Goal: Task Accomplishment & Management: Complete application form

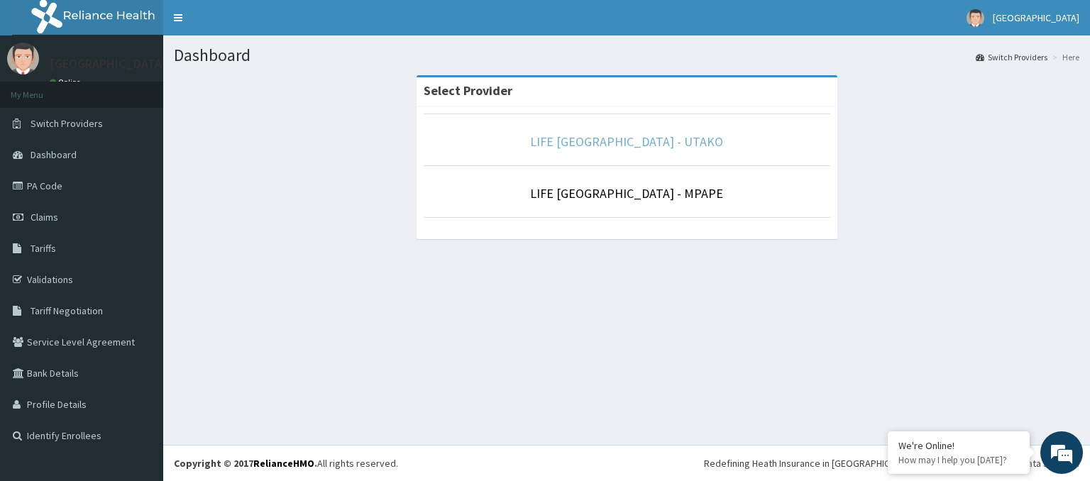
click at [690, 139] on link "LIFE POINT MEDICAL CENTRE - UTAKO" at bounding box center [626, 141] width 193 height 16
click at [602, 139] on link "LIFE [GEOGRAPHIC_DATA] - UTAKO" at bounding box center [626, 141] width 193 height 16
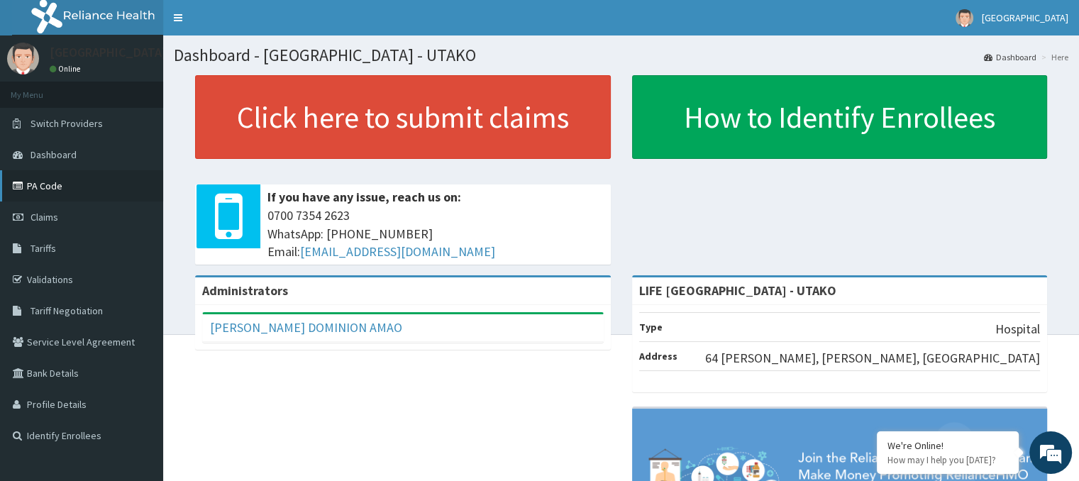
click at [76, 185] on link "PA Code" at bounding box center [81, 185] width 163 height 31
click at [51, 214] on span "Claims" at bounding box center [45, 217] width 28 height 13
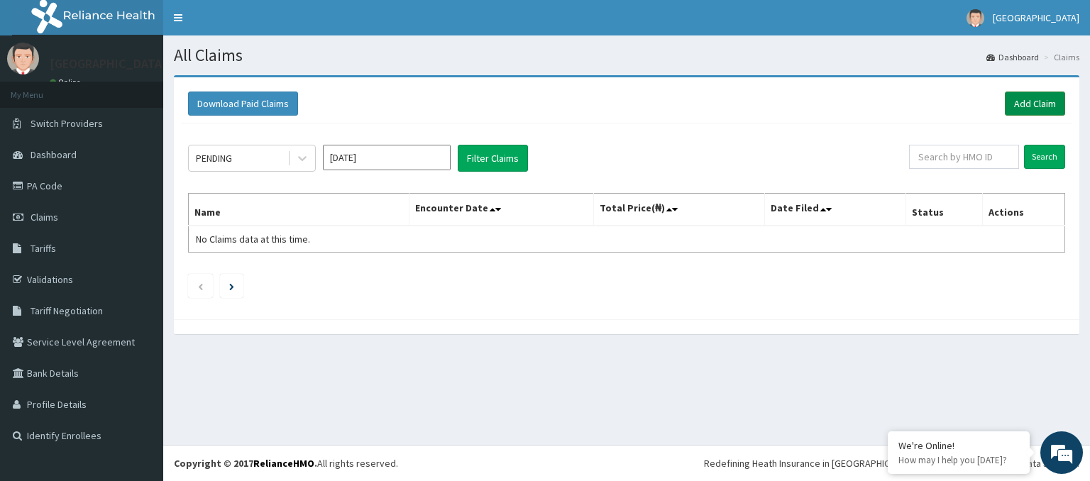
click at [1026, 102] on link "Add Claim" at bounding box center [1035, 104] width 60 height 24
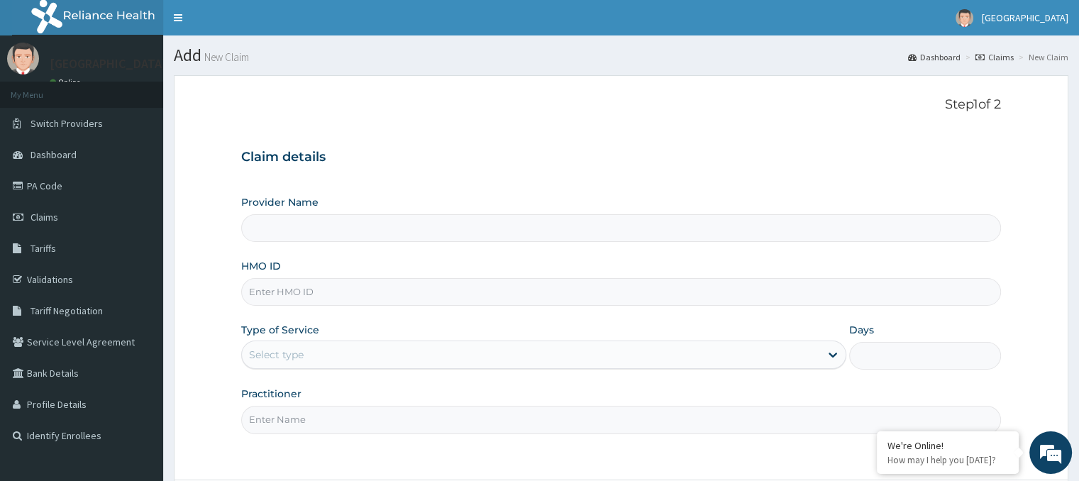
click at [287, 297] on input "HMO ID" at bounding box center [620, 292] width 759 height 28
type input "LIFE [GEOGRAPHIC_DATA] - UTAKO"
type input "i"
type input "IOD/10027/C"
click at [275, 359] on div "Select type" at bounding box center [276, 355] width 55 height 14
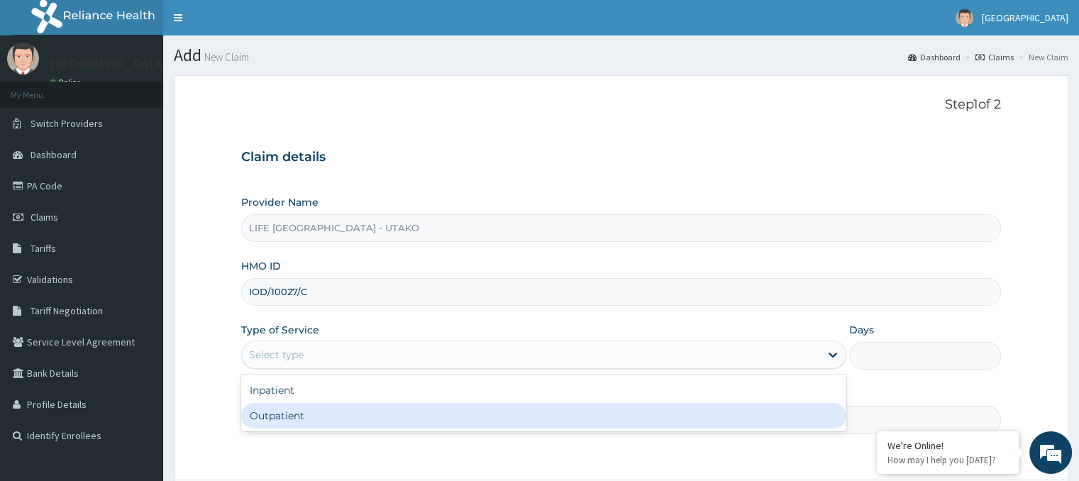
click at [289, 420] on div "Outpatient" at bounding box center [543, 416] width 605 height 26
type input "1"
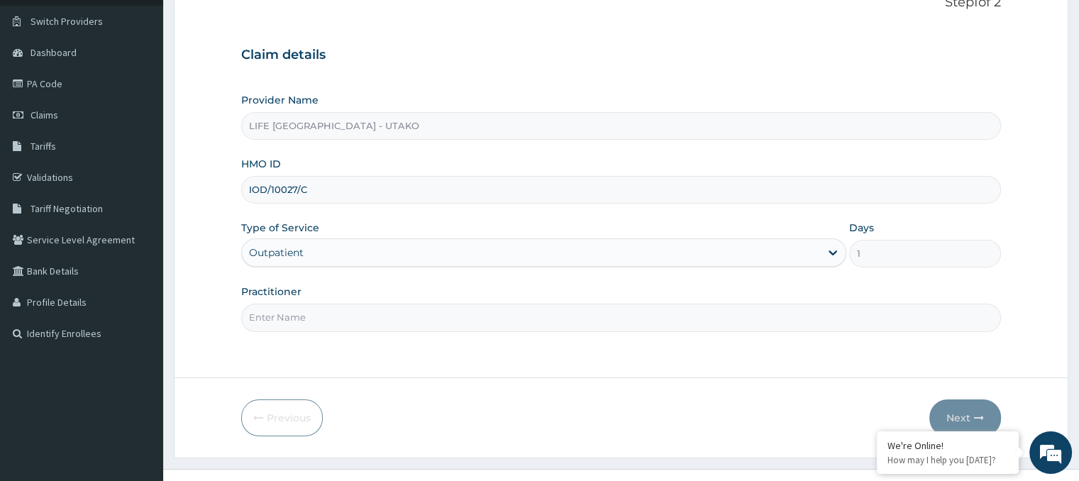
scroll to position [104, 0]
click at [282, 313] on input "Practitioner" at bounding box center [620, 316] width 759 height 28
type input "DR [PERSON_NAME]"
click at [949, 416] on button "Next" at bounding box center [965, 416] width 72 height 37
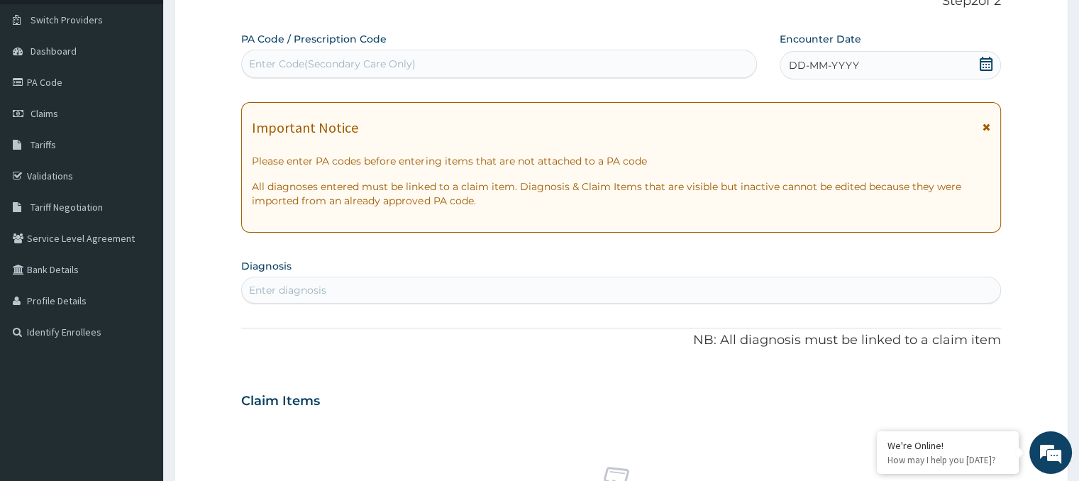
click at [992, 62] on icon at bounding box center [986, 64] width 13 height 14
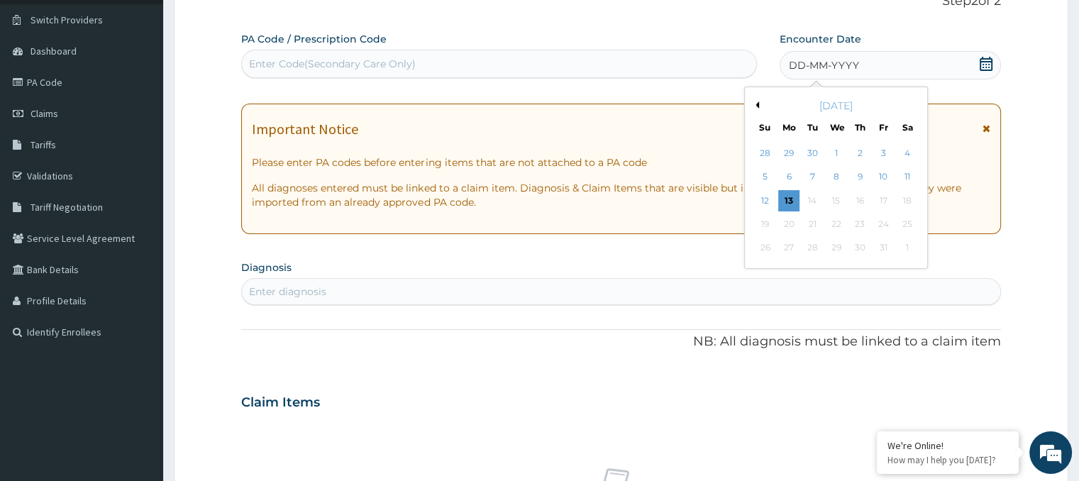
click at [756, 101] on button "Previous Month" at bounding box center [755, 104] width 7 height 7
click at [786, 201] on div "15" at bounding box center [788, 200] width 21 height 21
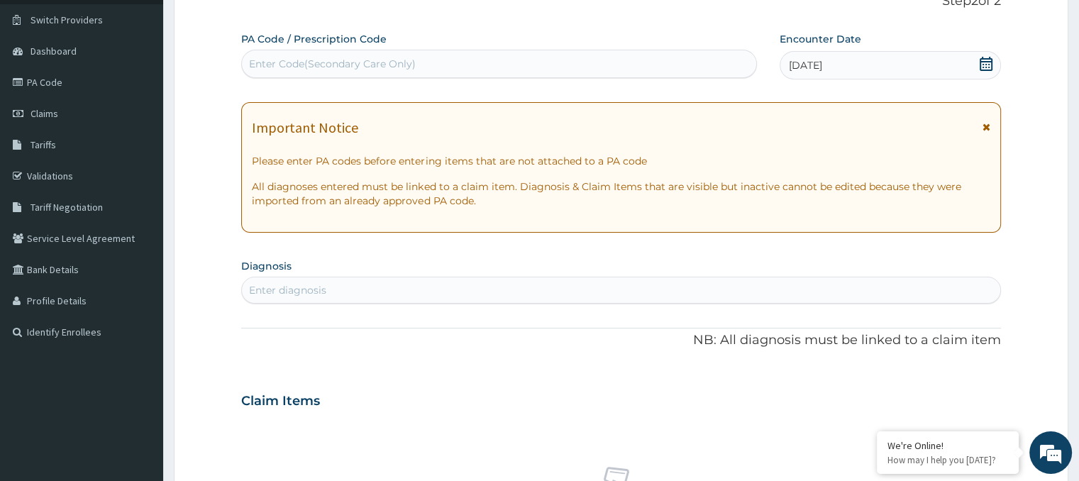
click at [282, 291] on div "Enter diagnosis" at bounding box center [287, 290] width 77 height 14
type input "B"
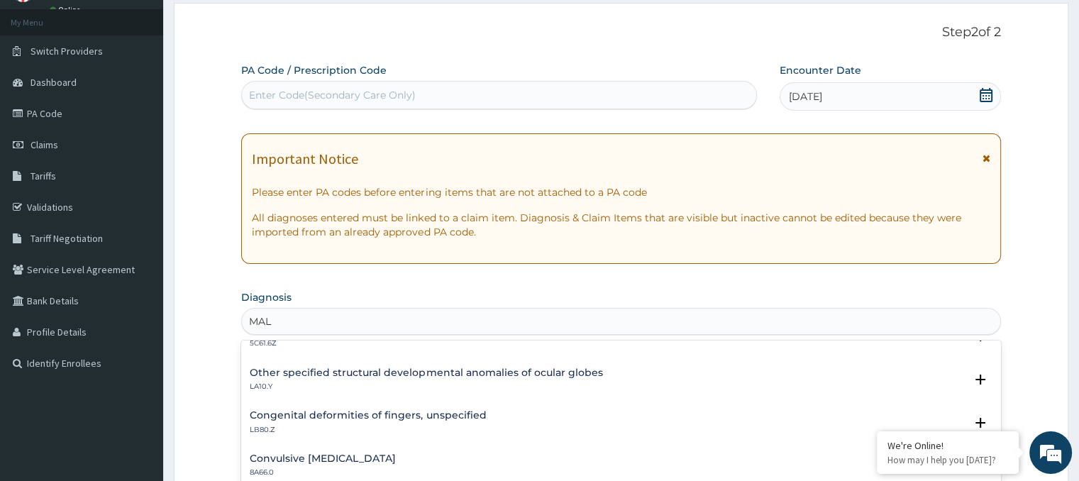
scroll to position [619, 0]
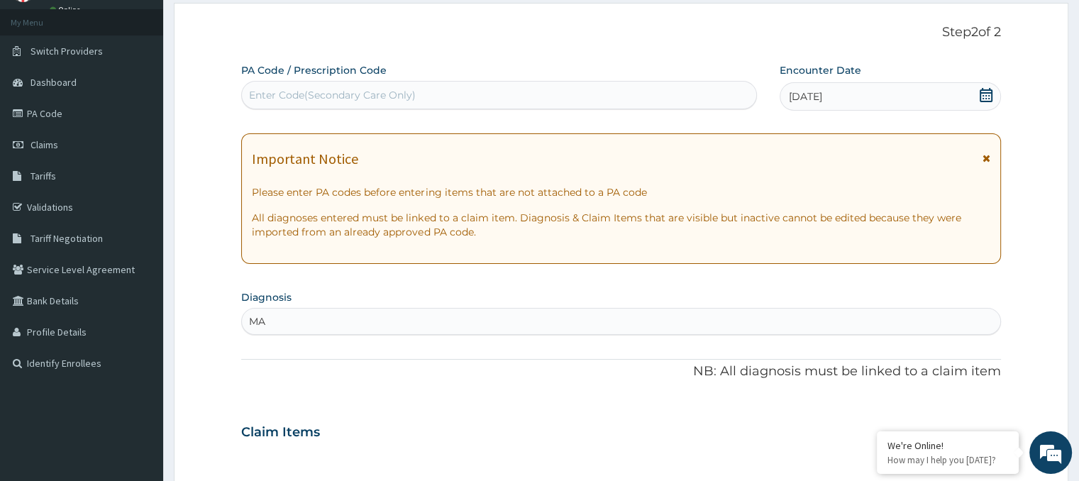
type input "M"
type input "P"
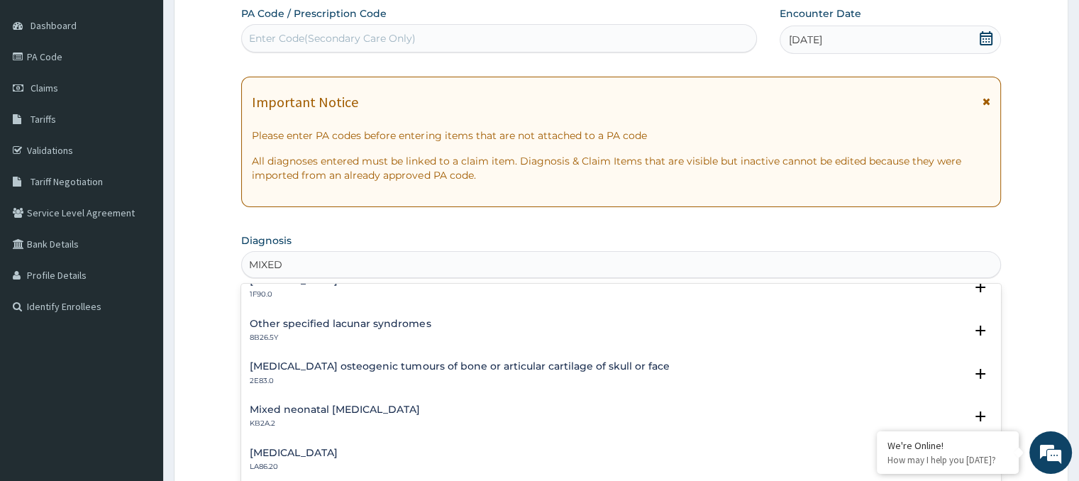
scroll to position [1945, 0]
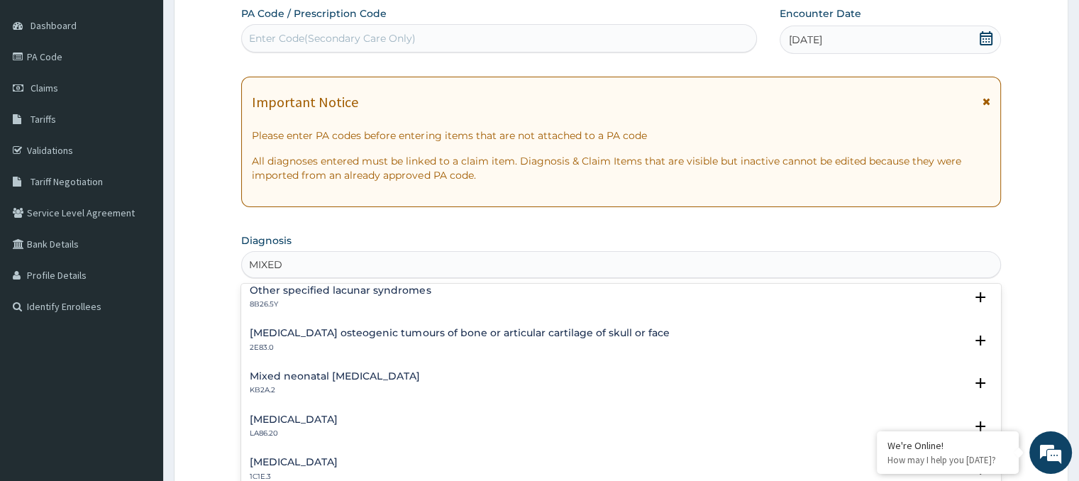
type input "MIXED"
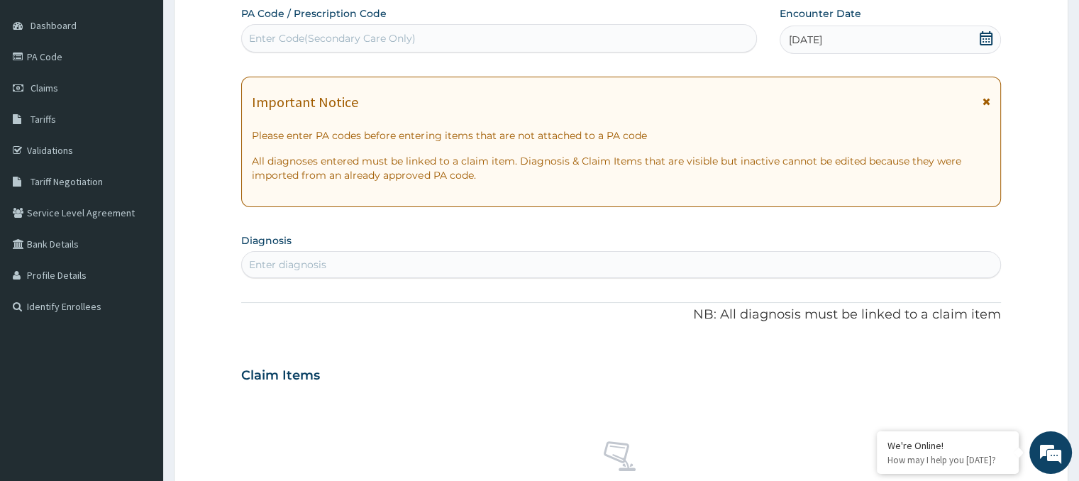
click at [285, 263] on div "Enter diagnosis" at bounding box center [287, 265] width 77 height 14
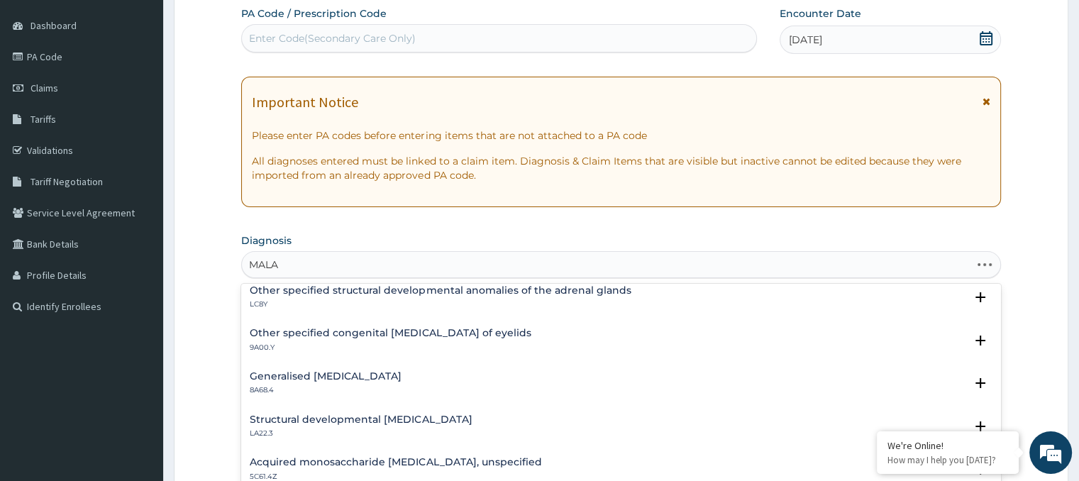
scroll to position [0, 0]
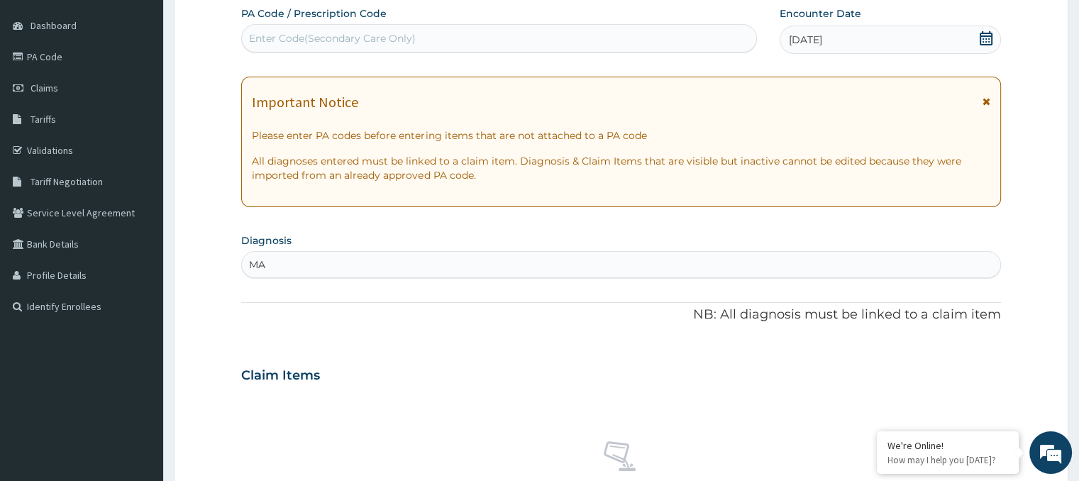
type input "M"
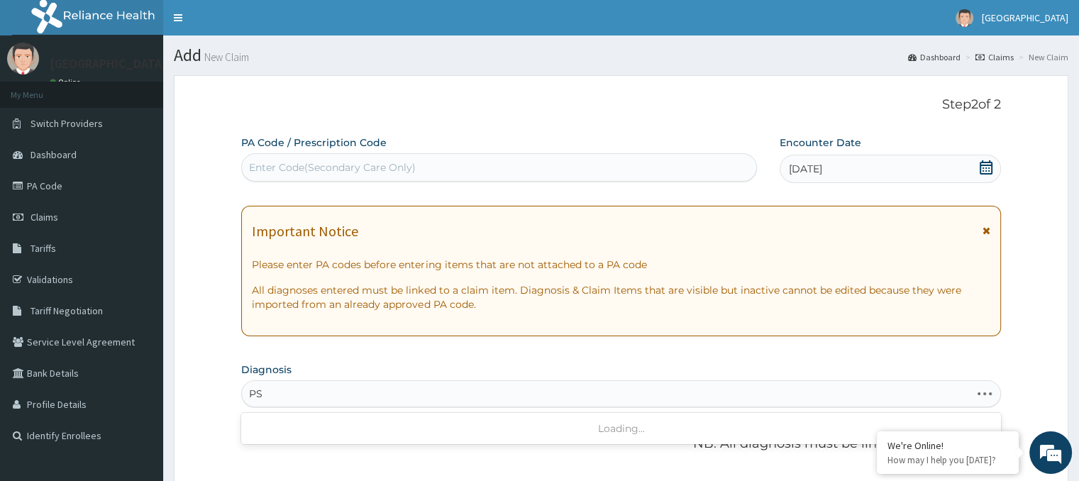
type input "P"
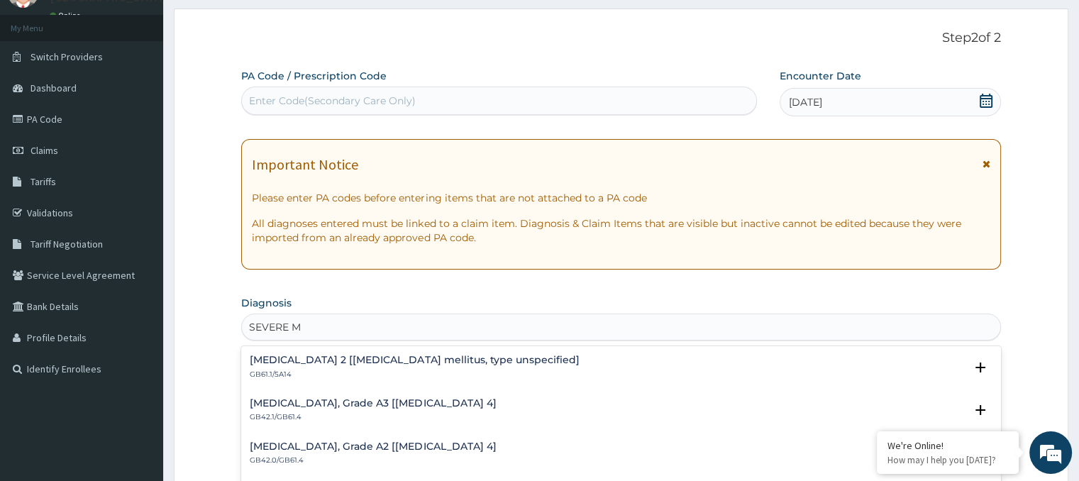
scroll to position [524, 0]
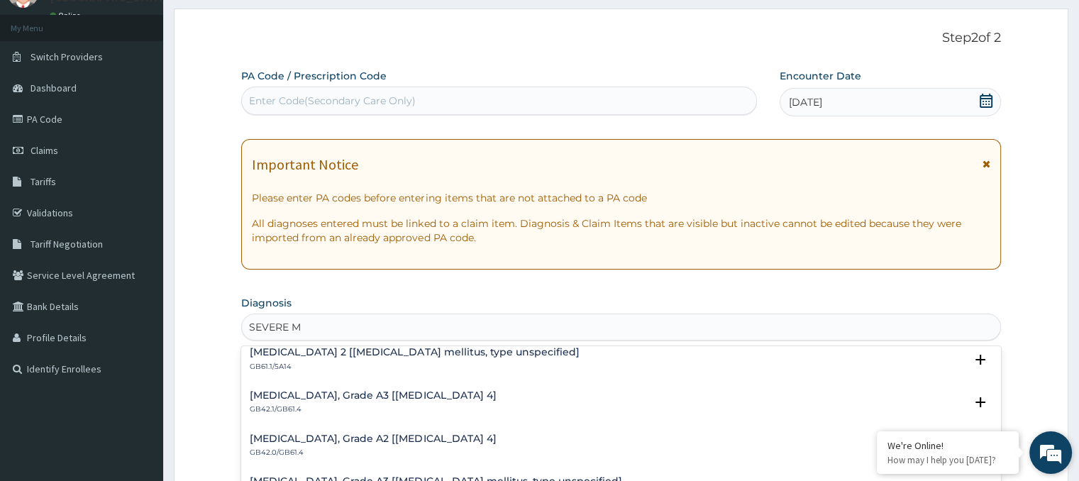
type input "SEVERE M"
click at [1059, 451] on em at bounding box center [1051, 453] width 38 height 38
